Goal: Transaction & Acquisition: Purchase product/service

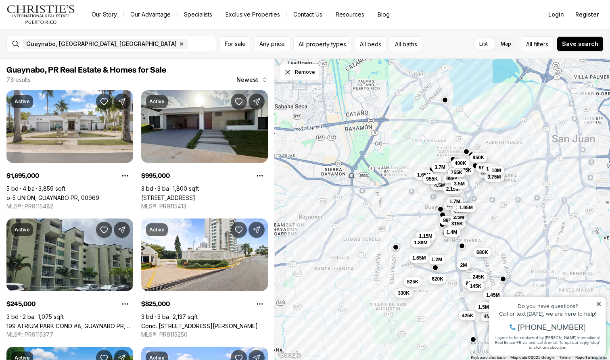
click at [599, 305] on icon at bounding box center [599, 304] width 4 height 4
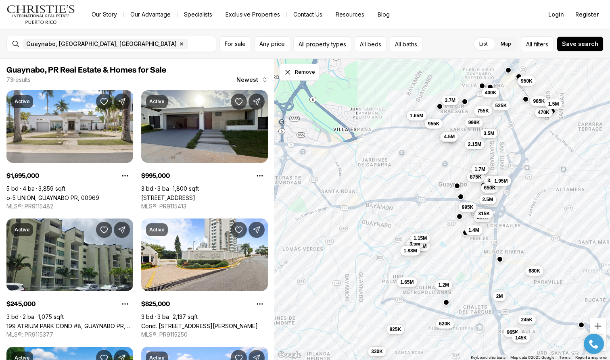
click at [490, 200] on span "2.5M" at bounding box center [487, 199] width 11 height 6
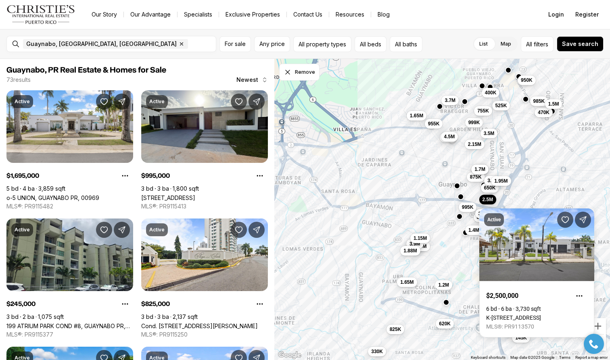
click at [531, 85] on button "950K" at bounding box center [527, 80] width 18 height 10
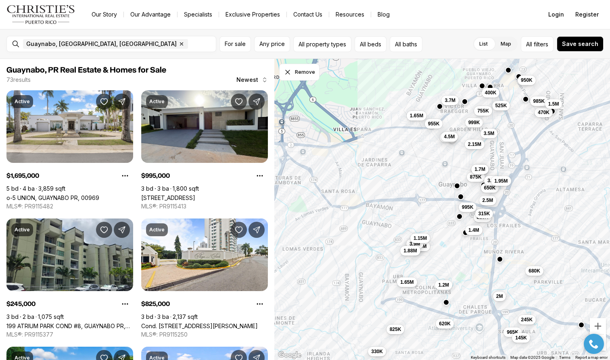
click at [526, 81] on span "950K" at bounding box center [527, 80] width 12 height 6
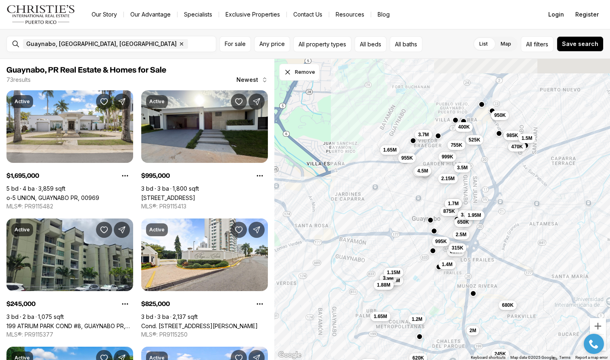
drag, startPoint x: 442, startPoint y: 155, endPoint x: 406, endPoint y: 209, distance: 65.1
click at [407, 209] on div "1.7M 875K 1.7M 995K 825K 315K 2M 1.4M 1.2M 2.5M 1.65M 650K 3.5M 1.95M 2.4M 3.5M…" at bounding box center [442, 210] width 336 height 302
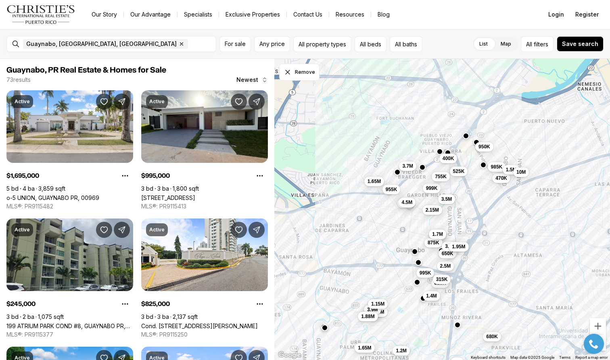
click at [436, 231] on span "1.7M" at bounding box center [437, 234] width 11 height 6
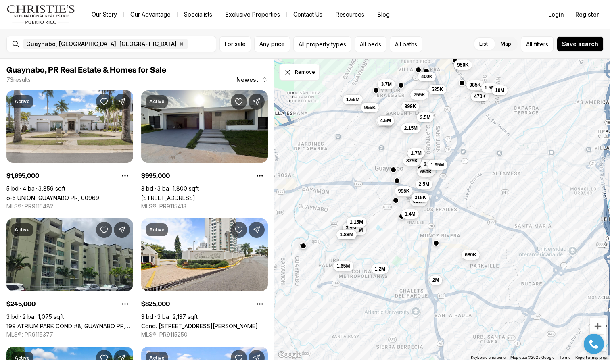
drag, startPoint x: 409, startPoint y: 321, endPoint x: 388, endPoint y: 239, distance: 84.6
click at [388, 239] on div "1.7M 875K 1.7M 995K 825K 315K 2M 1.4M 1.2M 2.5M 1.65M 650K 3.5M 1.95M 2.4M 3.5M…" at bounding box center [442, 210] width 336 height 302
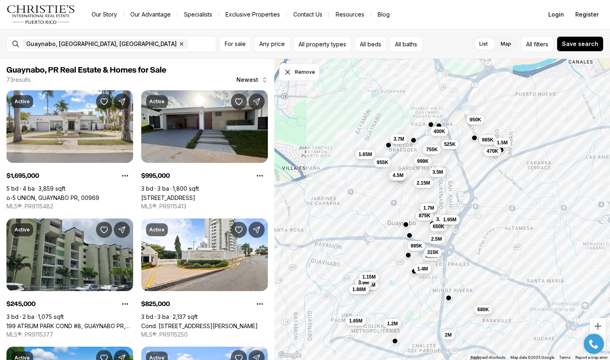
drag, startPoint x: 385, startPoint y: 242, endPoint x: 398, endPoint y: 295, distance: 55.2
click at [398, 296] on div "1.7M 875K 1.7M 995K 825K 315K 2M 1.4M 1.2M 2.5M 1.65M 650K 3.5M 1.95M 2.4M 3.5M…" at bounding box center [442, 210] width 336 height 302
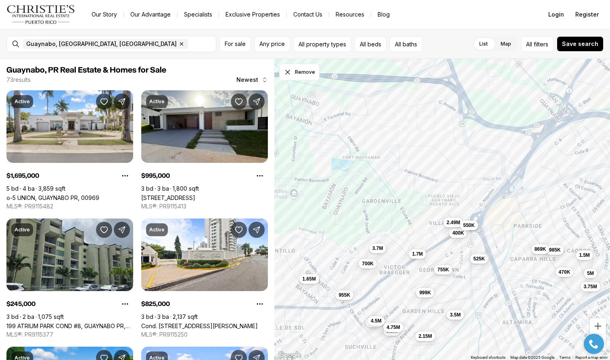
drag, startPoint x: 402, startPoint y: 142, endPoint x: 384, endPoint y: 293, distance: 152.0
click at [384, 293] on div "1.7M 875K 1.7M 995K 1.28M 825K 315K 1.8M 1.4M 2.5M 1.28M 1.29M 1.65M 650K 3.5M …" at bounding box center [442, 210] width 336 height 302
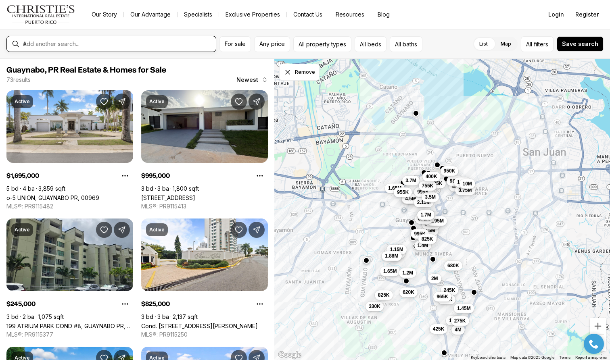
click at [96, 44] on input "text" at bounding box center [118, 43] width 190 height 7
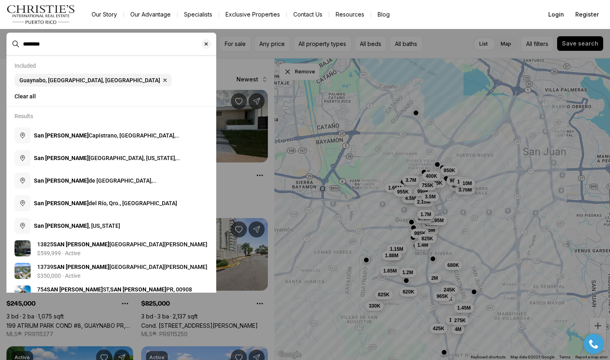
type input "********"
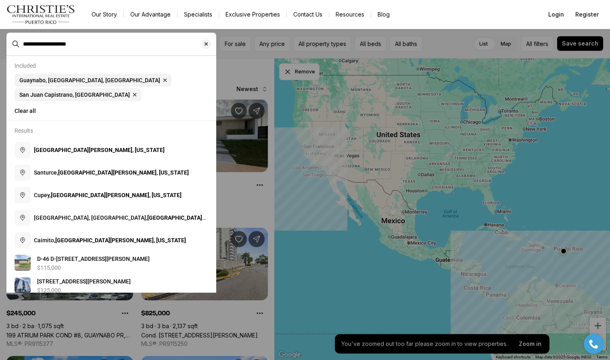
type input "**********"
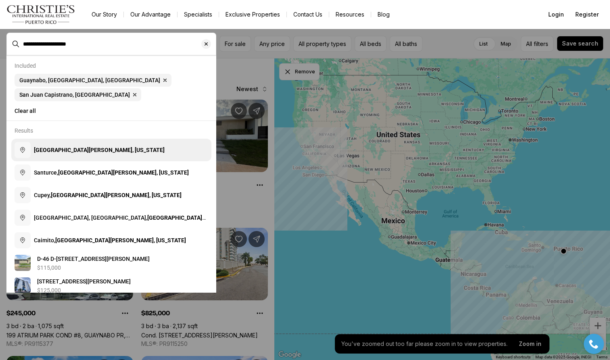
drag, startPoint x: 52, startPoint y: 57, endPoint x: 69, endPoint y: 136, distance: 81.0
click at [69, 147] on b "[GEOGRAPHIC_DATA][PERSON_NAME], [US_STATE]" at bounding box center [99, 150] width 131 height 6
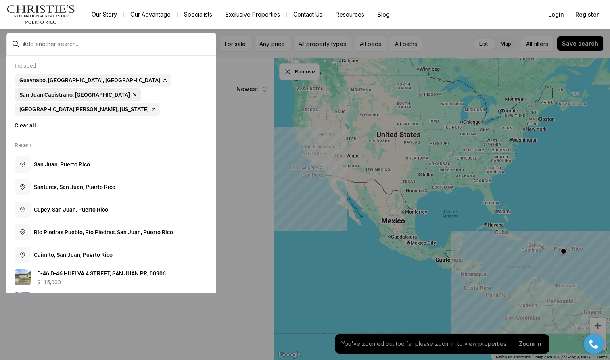
click at [138, 92] on icon "button" at bounding box center [134, 95] width 6 height 6
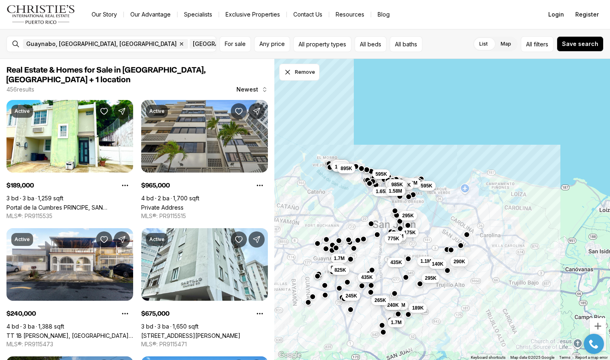
drag, startPoint x: 401, startPoint y: 182, endPoint x: 343, endPoint y: 210, distance: 64.0
click at [343, 210] on div "1.7M 995K 245K 825K 1.65M 295K 175K 1.48M 775K 435K 290K 1.1M 295K 140K 2.75M 1…" at bounding box center [442, 210] width 336 height 302
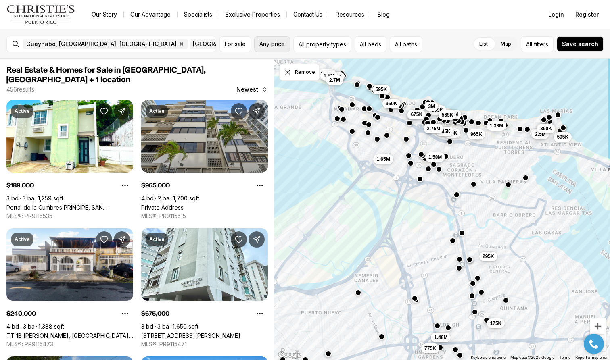
click at [280, 41] on span "Any price" at bounding box center [271, 44] width 25 height 6
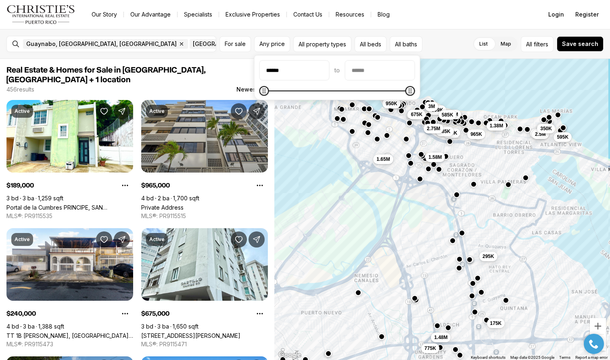
type input "*******"
click at [382, 73] on input "priceMax" at bounding box center [379, 70] width 69 height 19
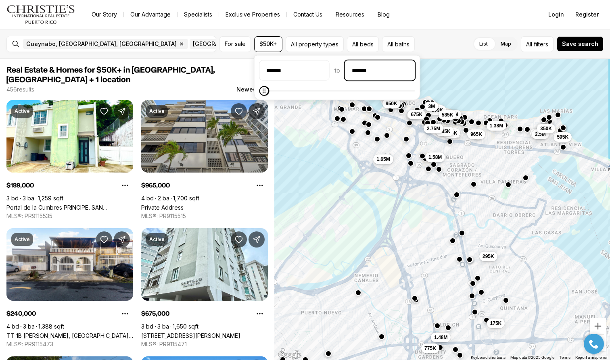
type input "********"
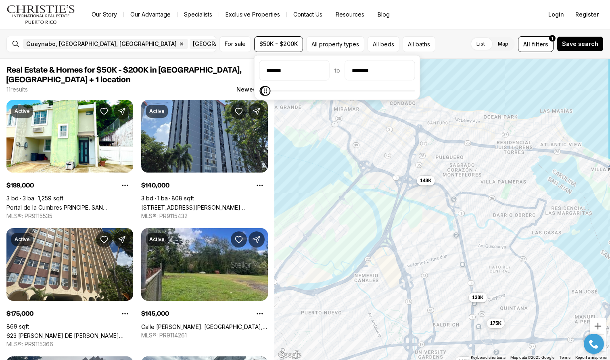
click at [447, 134] on div "130K 175K 140K 149K" at bounding box center [442, 210] width 336 height 302
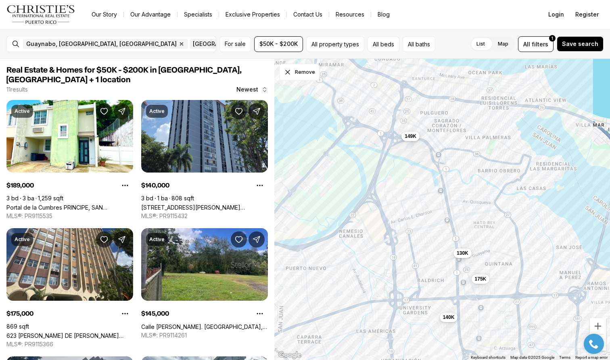
drag, startPoint x: 431, startPoint y: 194, endPoint x: 413, endPoint y: 146, distance: 50.8
click at [414, 145] on div "130K 175K 140K 149K" at bounding box center [442, 210] width 336 height 302
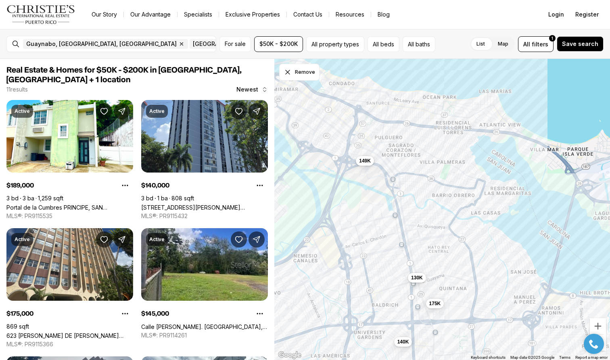
drag, startPoint x: 505, startPoint y: 231, endPoint x: 460, endPoint y: 260, distance: 53.4
click at [460, 260] on div "130K 175K 140K 149K" at bounding box center [442, 210] width 336 height 302
click at [419, 278] on span "130K" at bounding box center [418, 275] width 12 height 6
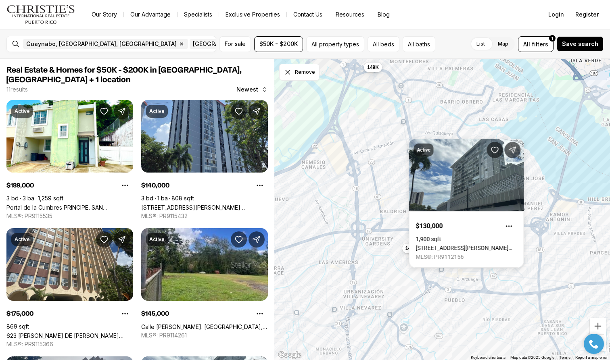
drag, startPoint x: 361, startPoint y: 249, endPoint x: 372, endPoint y: 139, distance: 110.2
click at [372, 140] on div "130K 175K 140K 149K" at bounding box center [442, 210] width 336 height 302
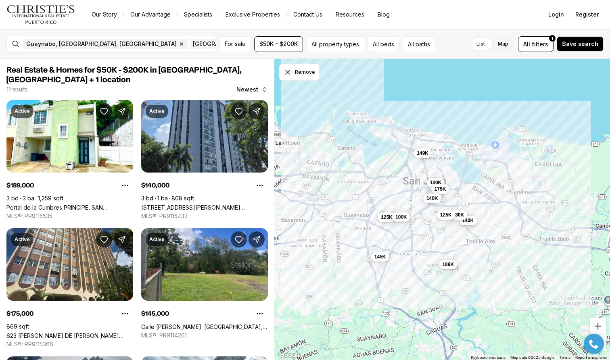
click at [402, 218] on span "100K" at bounding box center [401, 217] width 12 height 6
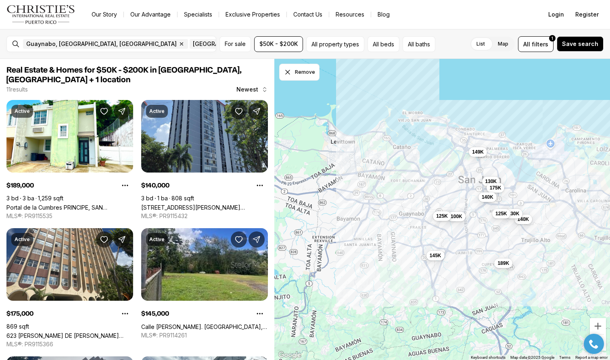
drag, startPoint x: 348, startPoint y: 224, endPoint x: 403, endPoint y: 223, distance: 55.7
click at [404, 223] on div "130K 175K 140K 140K 130K 100K 125K 189K 145K 125K 149K" at bounding box center [442, 210] width 336 height 302
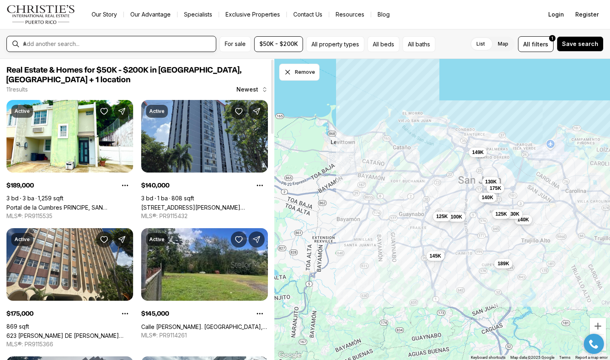
click at [177, 45] on input "text" at bounding box center [118, 43] width 190 height 7
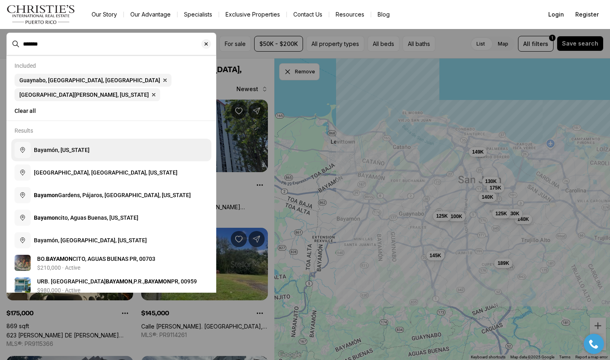
click at [77, 146] on span "Bayamón, [US_STATE]" at bounding box center [62, 150] width 56 height 8
type input "**********"
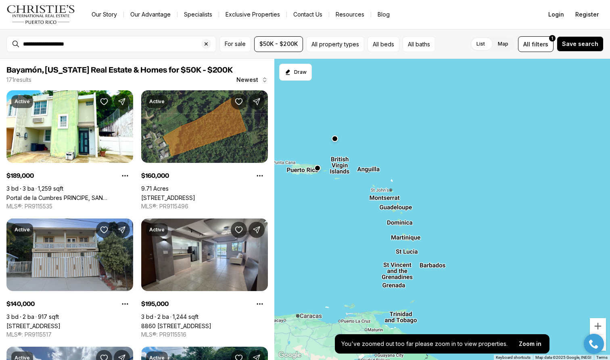
drag, startPoint x: 286, startPoint y: 153, endPoint x: 325, endPoint y: 179, distance: 47.2
click at [326, 179] on div at bounding box center [442, 210] width 336 height 302
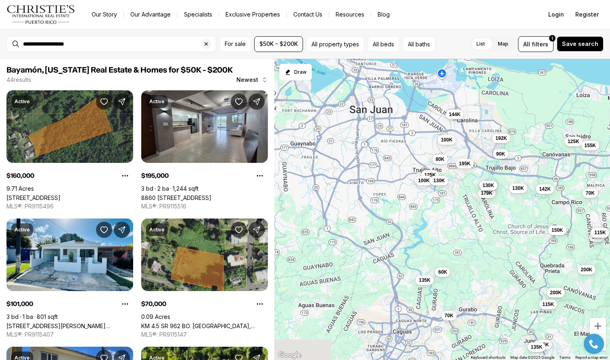
drag, startPoint x: 320, startPoint y: 164, endPoint x: 456, endPoint y: 211, distance: 143.3
click at [456, 211] on div "200K 135K 200K 115K 70K 190K 85K 125K 135K 76K 189K 160K 78K 200K 89K 175K 144K…" at bounding box center [442, 210] width 336 height 302
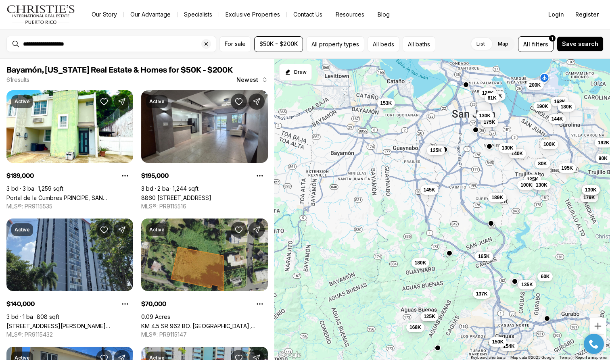
drag, startPoint x: 350, startPoint y: 170, endPoint x: 456, endPoint y: 175, distance: 106.6
click at [456, 175] on div "135K 200K 115K 135K 144K 192K 100K 125K 155K 150K 179K 130K 90K 130K 122K 115K …" at bounding box center [442, 210] width 336 height 302
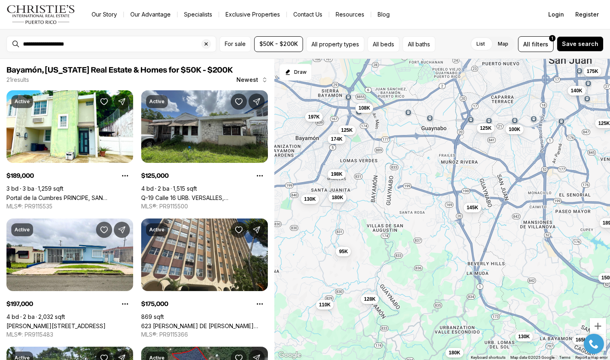
click at [343, 257] on div "145K 125K 125K 95K 189K 197K 175K 110K 165K 130K 180K 180K 198K 174K 108K 100K …" at bounding box center [442, 210] width 336 height 302
click at [348, 250] on span "95K" at bounding box center [343, 251] width 9 height 6
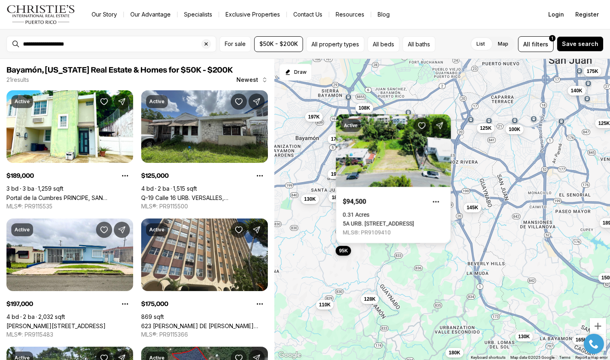
click at [348, 250] on span "95K" at bounding box center [343, 251] width 9 height 6
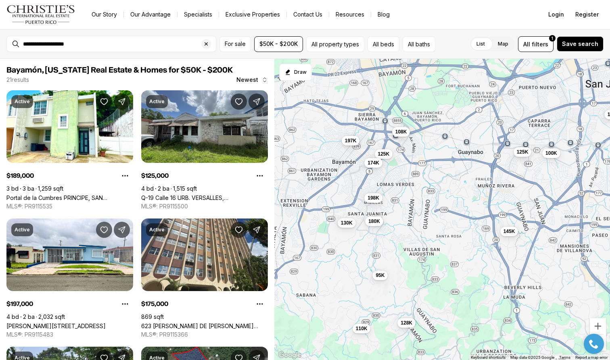
drag, startPoint x: 307, startPoint y: 215, endPoint x: 345, endPoint y: 239, distance: 45.2
click at [345, 239] on div "145K 125K 125K 95K 189K 197K 175K 110K 165K 130K 180K 180K 198K 174K 108K 100K …" at bounding box center [442, 210] width 336 height 302
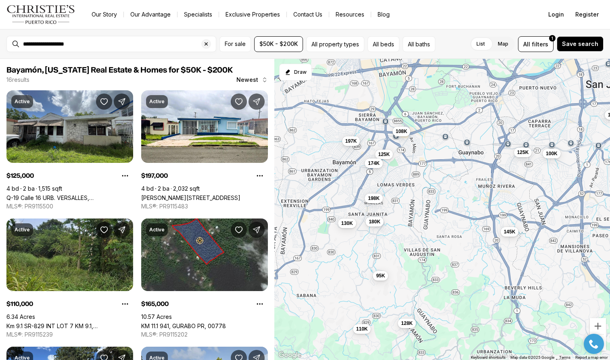
click at [407, 132] on span "108K" at bounding box center [402, 131] width 12 height 6
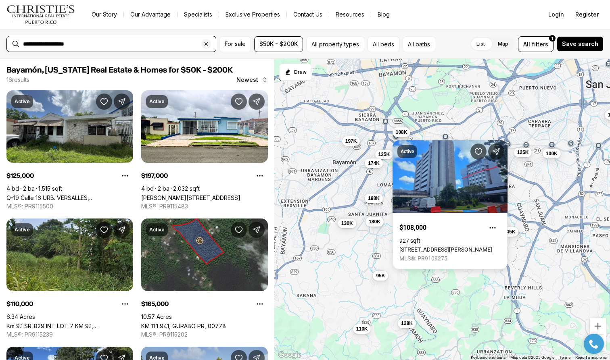
click at [183, 40] on input "**********" at bounding box center [118, 43] width 190 height 7
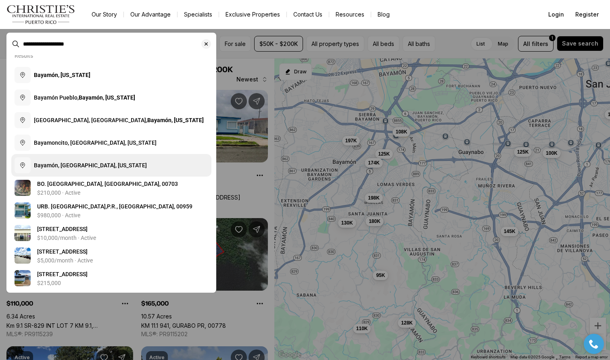
scroll to position [10, 0]
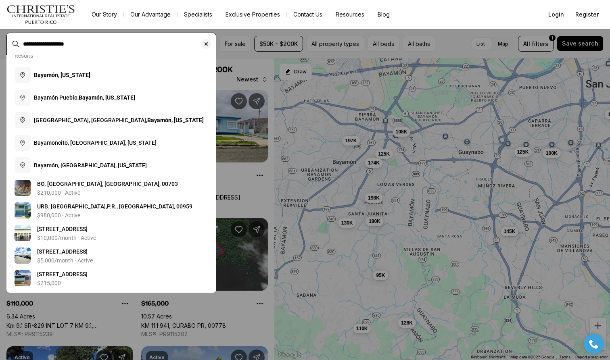
click at [159, 42] on input "**********" at bounding box center [118, 43] width 190 height 7
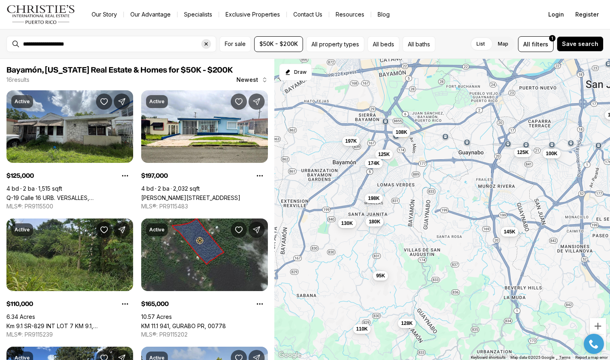
click at [208, 43] on icon "Clear search input" at bounding box center [206, 44] width 6 height 6
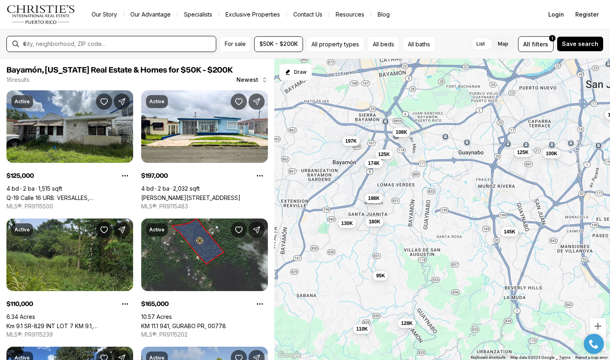
click at [140, 44] on input "text" at bounding box center [118, 43] width 190 height 7
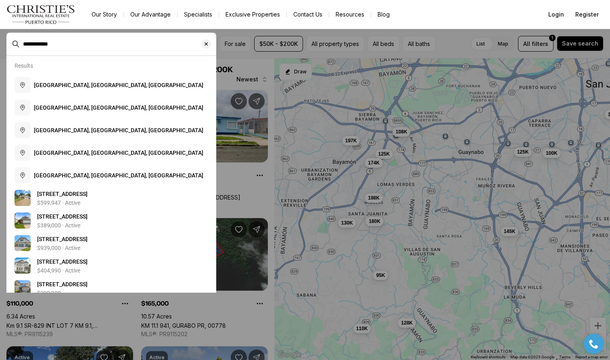
type input "**********"
